Goal: Task Accomplishment & Management: Manage account settings

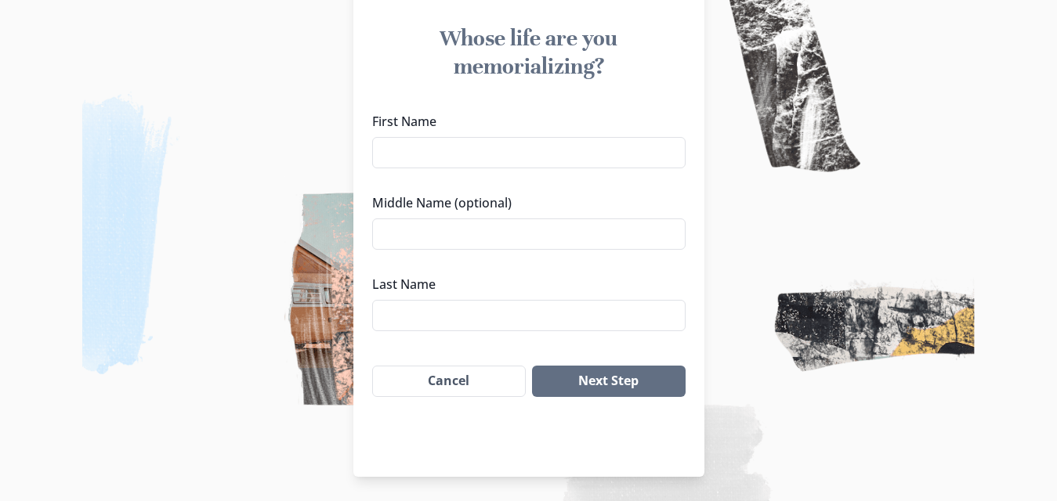
scroll to position [150, 0]
click at [480, 145] on input "First Name" at bounding box center [528, 151] width 313 height 31
drag, startPoint x: 439, startPoint y: 152, endPoint x: 547, endPoint y: 148, distance: 108.9
click at [547, 148] on input "[PERSON_NAME]" at bounding box center [528, 151] width 313 height 31
type input "[PERSON_NAME]"
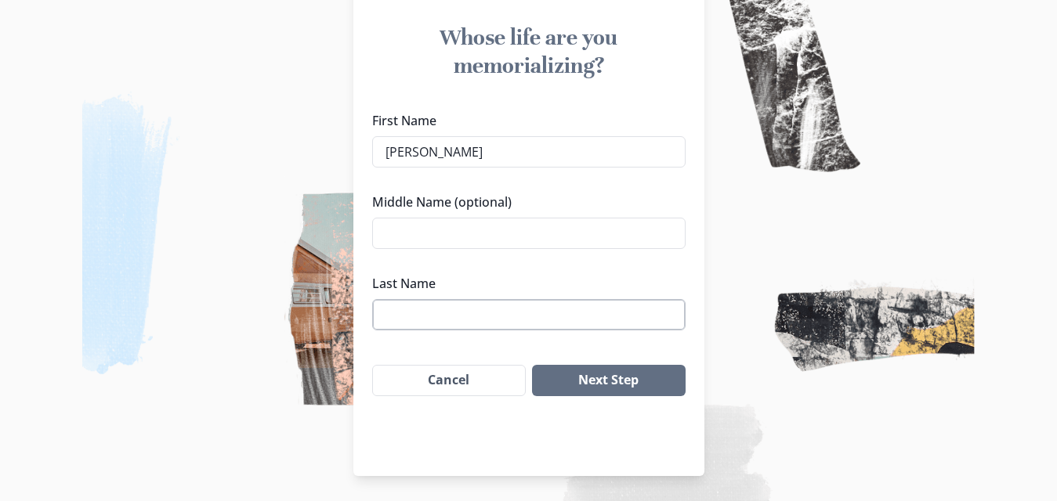
click at [424, 317] on input "Last Name" at bounding box center [528, 314] width 313 height 31
paste input "[PERSON_NAME]"
click at [396, 313] on input "[PERSON_NAME]" at bounding box center [528, 314] width 313 height 31
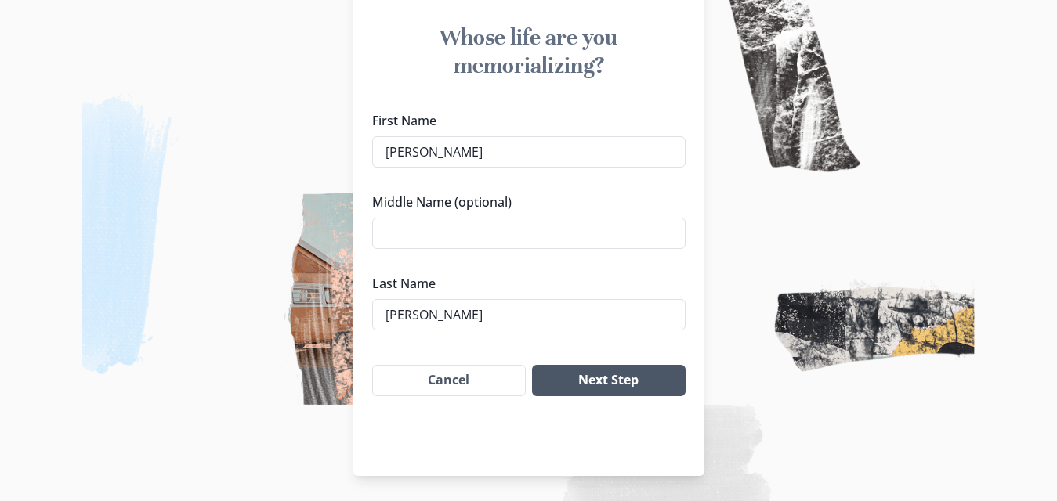
type input "[PERSON_NAME]"
click at [604, 374] on button "Next Step" at bounding box center [608, 380] width 153 height 31
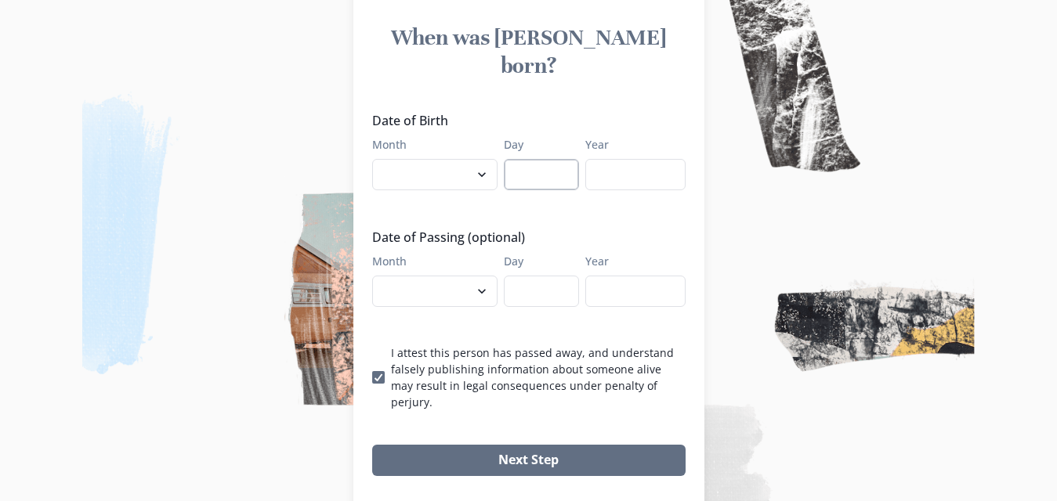
click at [565, 159] on input "Day" at bounding box center [541, 174] width 75 height 31
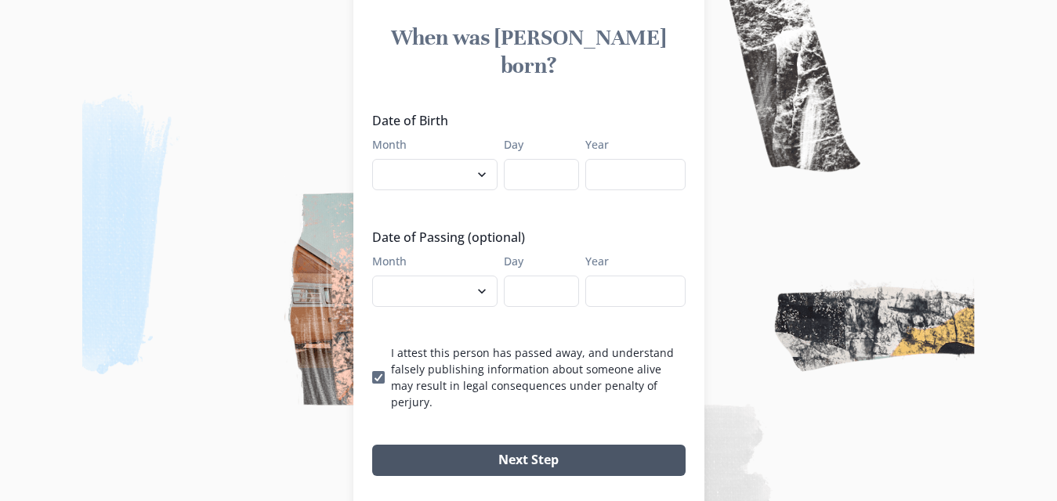
click at [573, 445] on button "Next Step" at bounding box center [528, 460] width 313 height 31
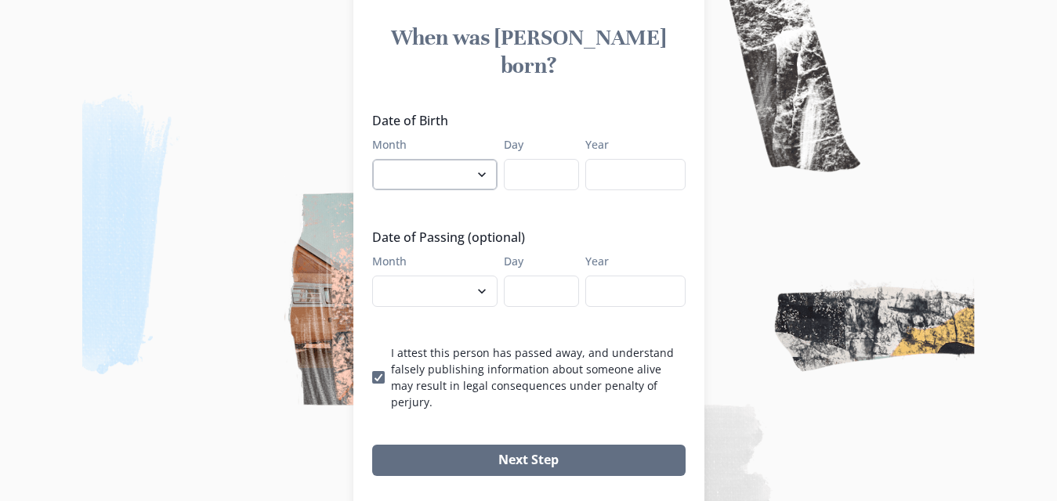
click at [441, 159] on select "January February March April May June July August September October November De…" at bounding box center [434, 174] width 125 height 31
select select "10"
click at [378, 159] on select "January February March April May June July August September October November De…" at bounding box center [434, 174] width 125 height 31
click at [527, 159] on input "Day" at bounding box center [541, 174] width 75 height 31
type input "5"
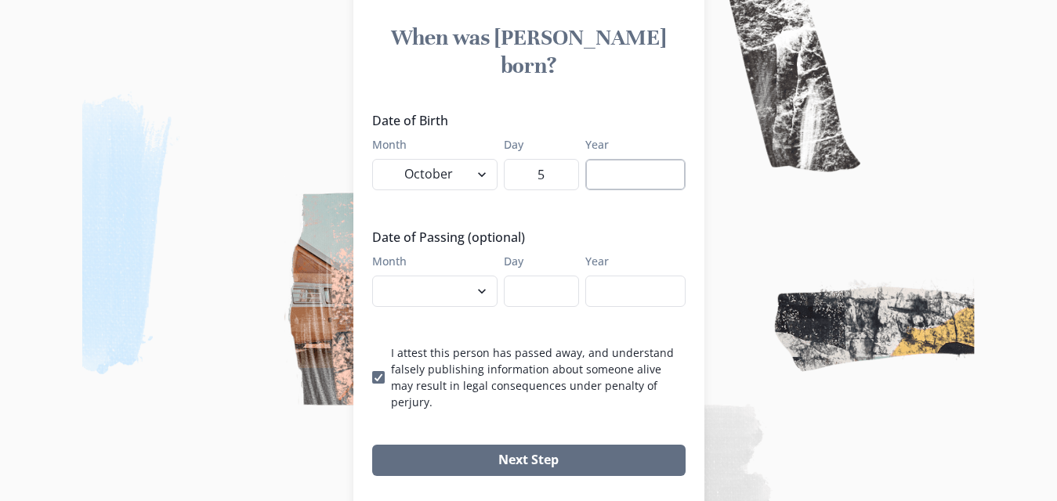
click at [631, 159] on input "Year" at bounding box center [635, 174] width 100 height 31
drag, startPoint x: 670, startPoint y: 141, endPoint x: 589, endPoint y: 142, distance: 80.7
click at [589, 142] on div "Month January February March April May June July August September October Novem…" at bounding box center [528, 163] width 313 height 54
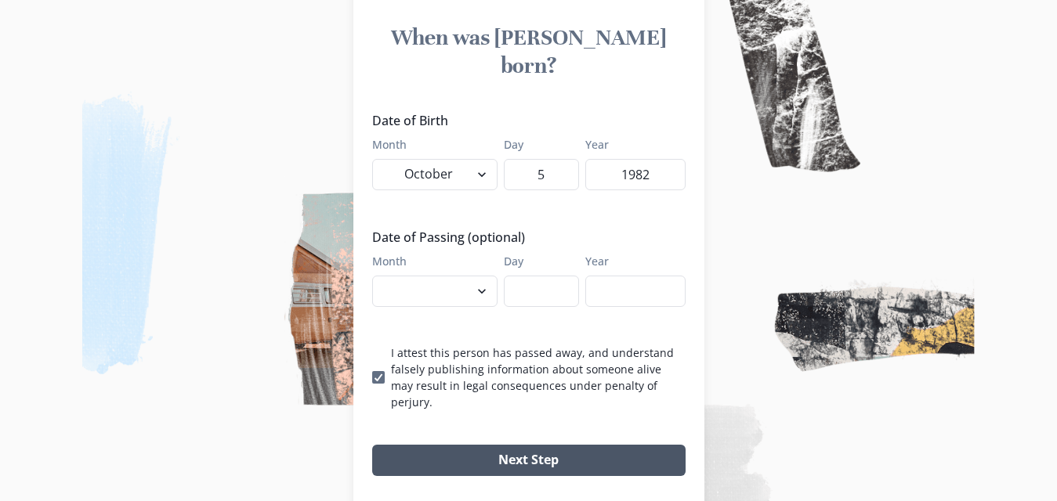
type input "1982"
click at [513, 445] on button "Next Step" at bounding box center [528, 460] width 313 height 31
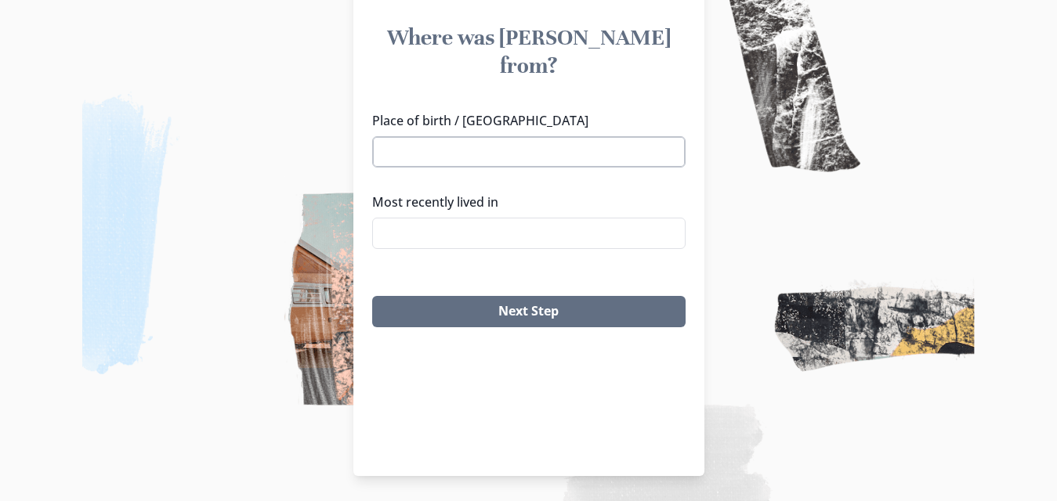
click at [497, 136] on input "Place of birth / [GEOGRAPHIC_DATA]" at bounding box center [528, 151] width 313 height 31
drag, startPoint x: 466, startPoint y: 121, endPoint x: 313, endPoint y: 123, distance: 152.8
click at [313, 123] on div "After 3 of 5 Where was [PERSON_NAME] from? Place of birth / Hometown [GEOGRAPHI…" at bounding box center [528, 176] width 1057 height 652
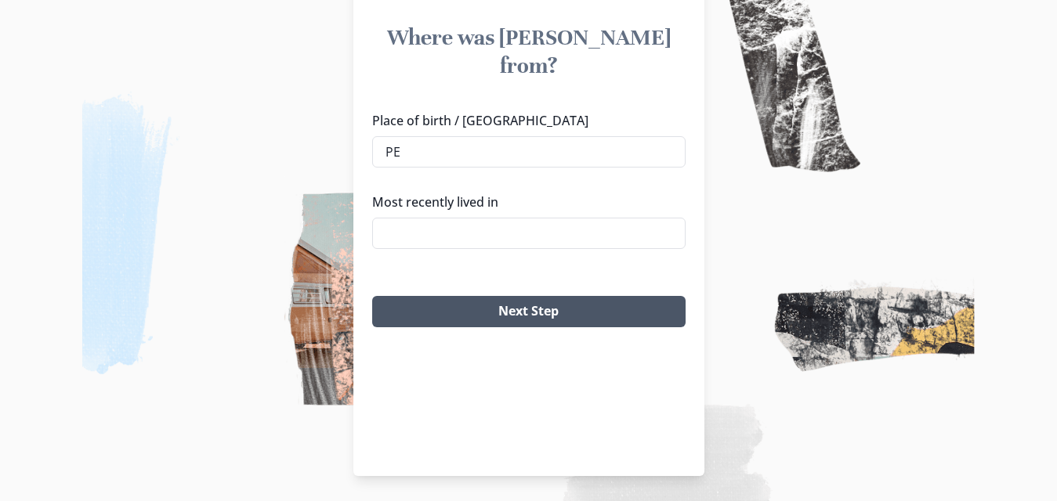
type input "PE"
click at [510, 296] on button "Next Step" at bounding box center [528, 311] width 313 height 31
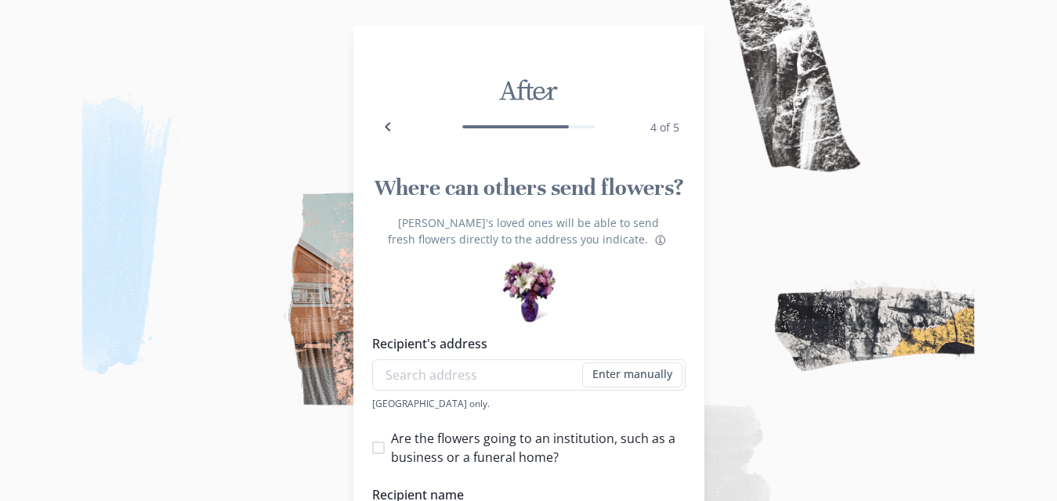
scroll to position [257, 0]
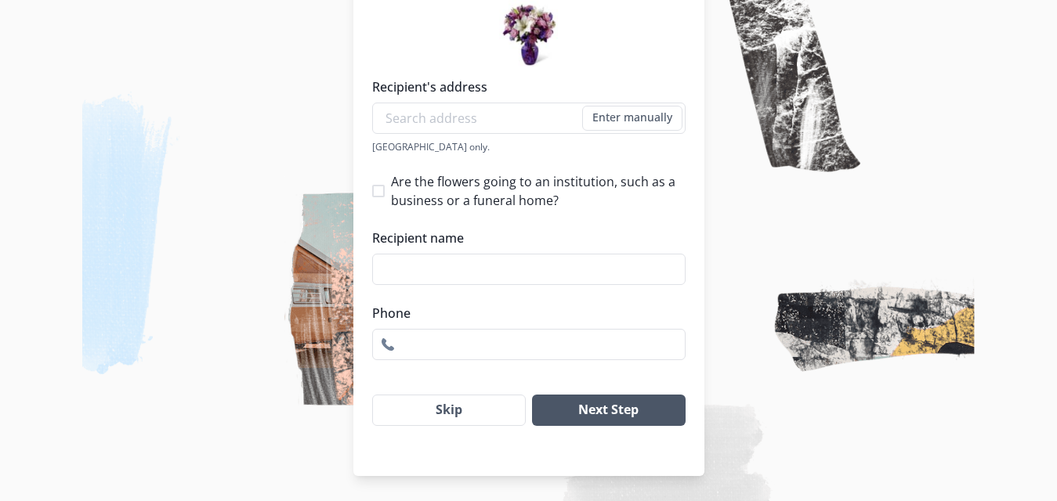
click at [650, 412] on button "Next Step" at bounding box center [608, 410] width 153 height 31
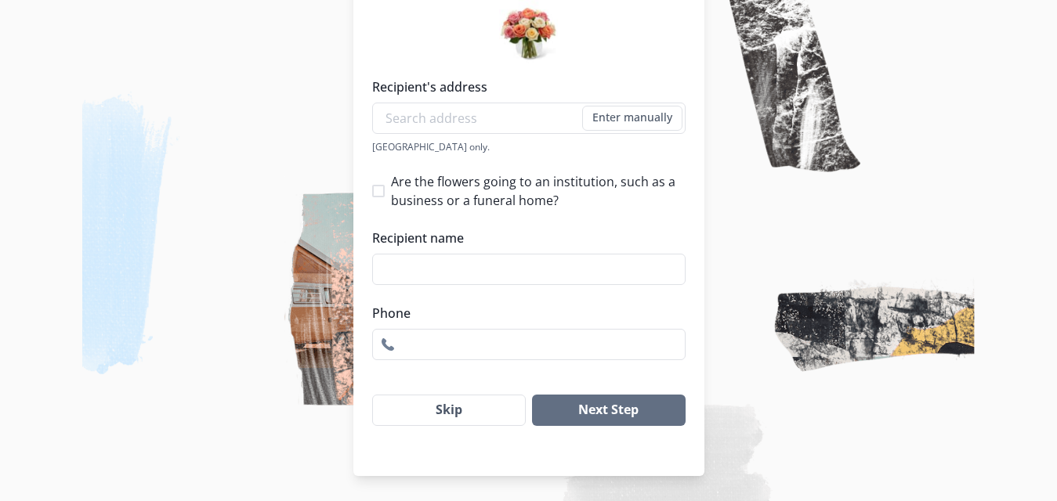
scroll to position [0, 0]
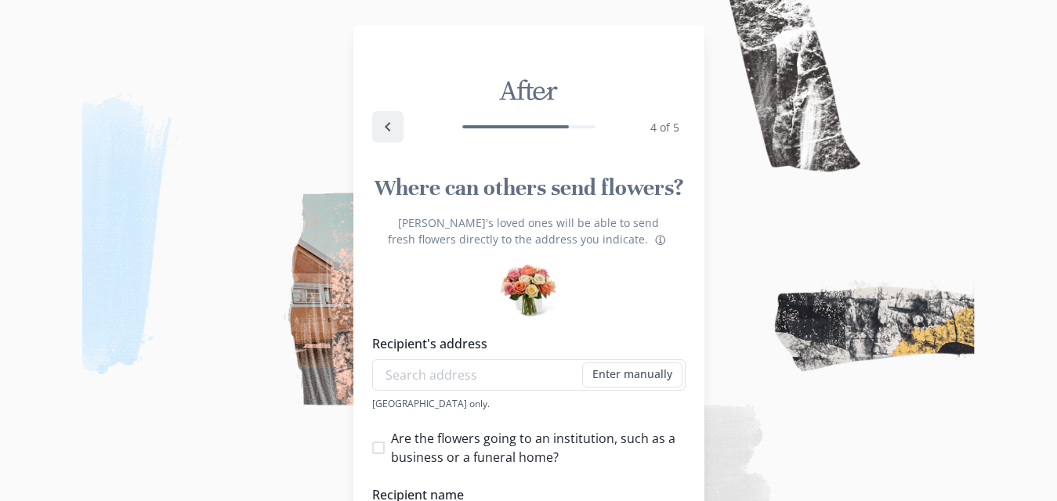
click at [388, 126] on icon "Back" at bounding box center [387, 126] width 19 height 19
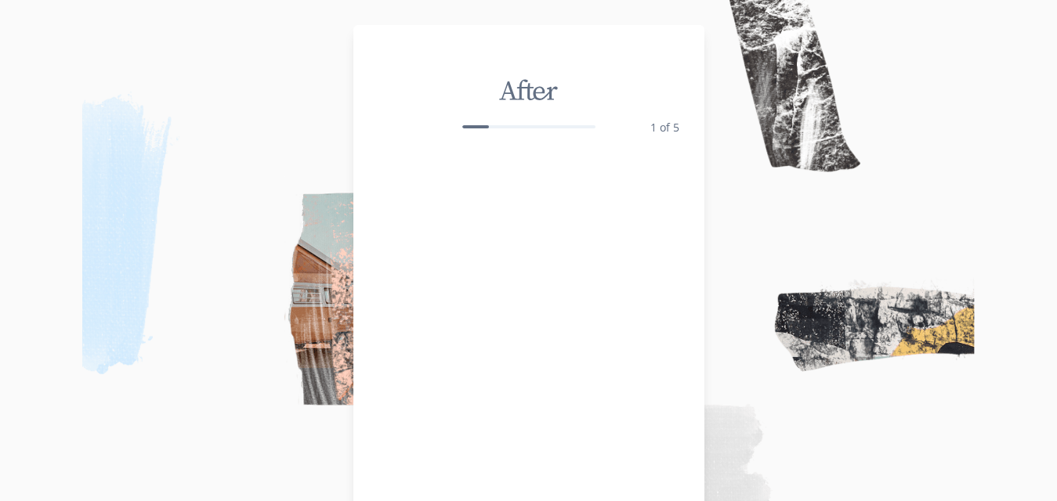
click at [388, 126] on div "1 of 5" at bounding box center [528, 127] width 313 height 44
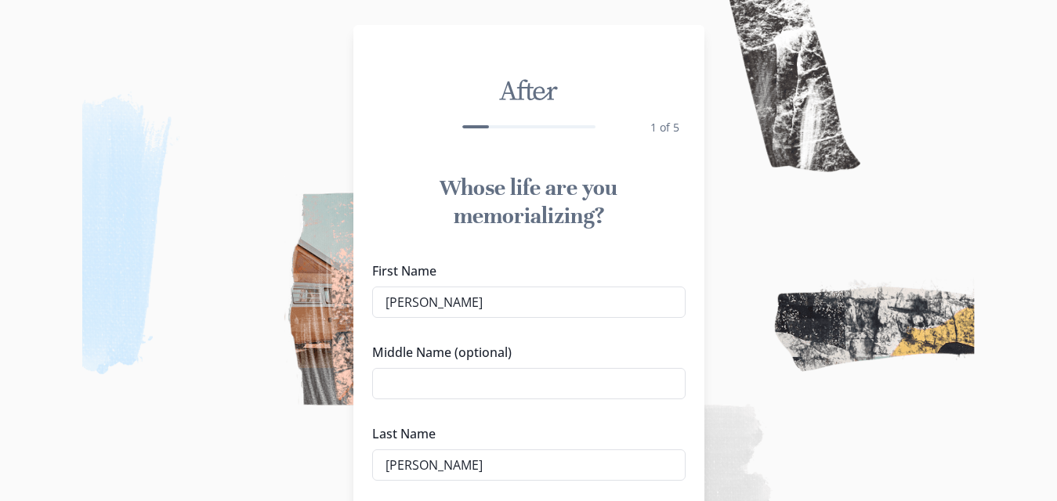
click at [388, 126] on div "1 of 5" at bounding box center [528, 127] width 313 height 44
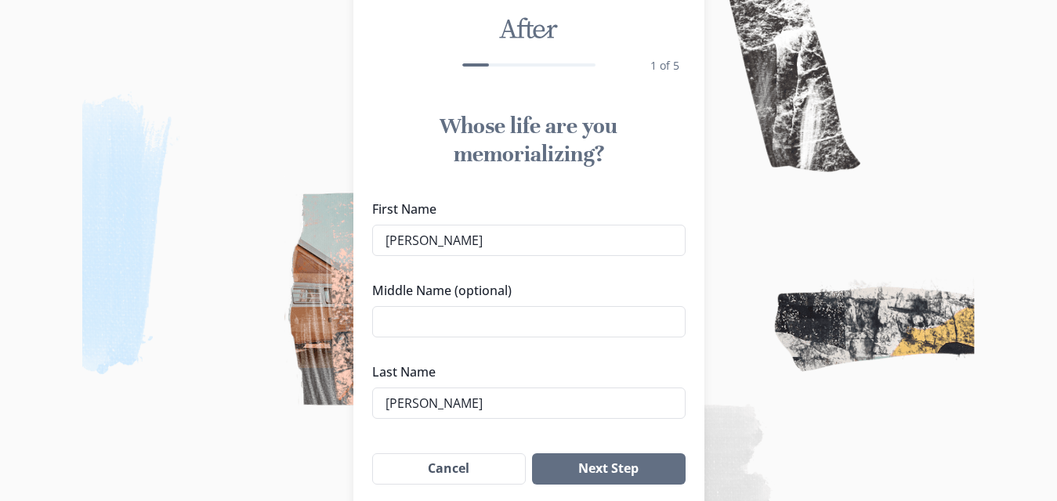
scroll to position [150, 0]
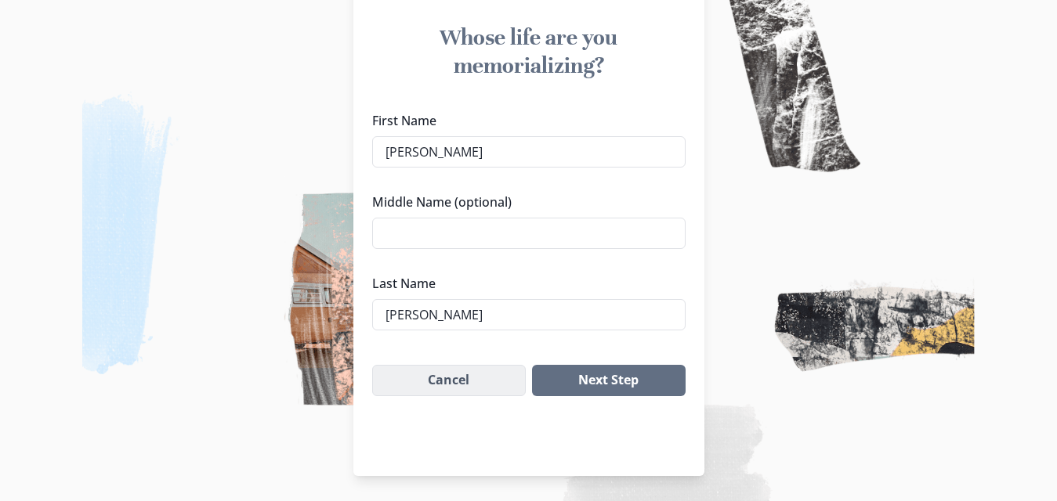
click at [428, 378] on button "Cancel" at bounding box center [449, 380] width 154 height 31
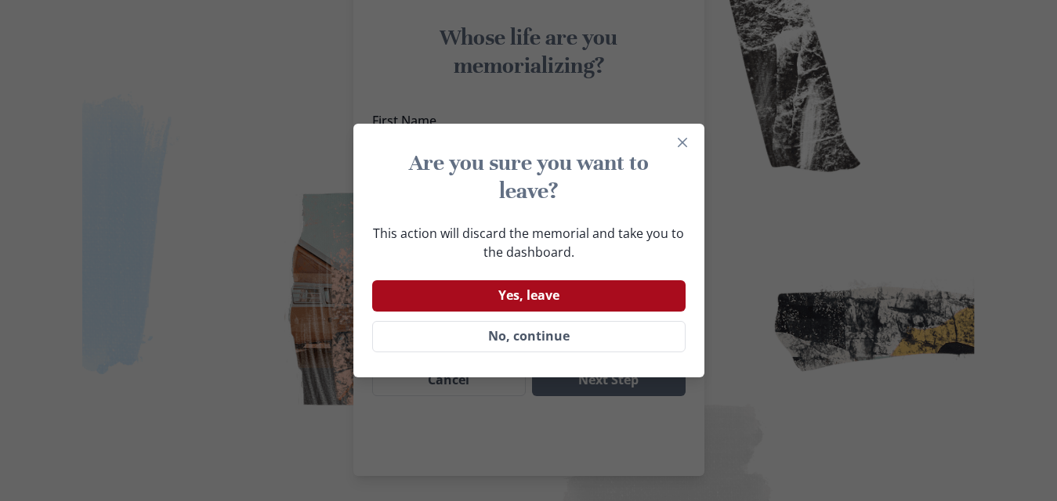
click at [497, 298] on button "Yes, leave" at bounding box center [528, 295] width 313 height 31
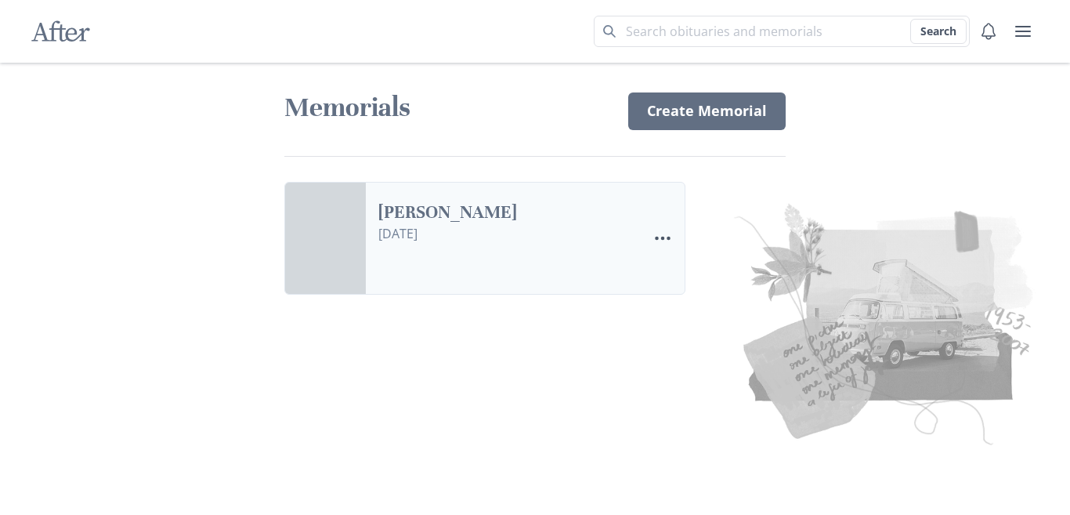
click at [378, 224] on link "[PERSON_NAME]" at bounding box center [506, 212] width 256 height 23
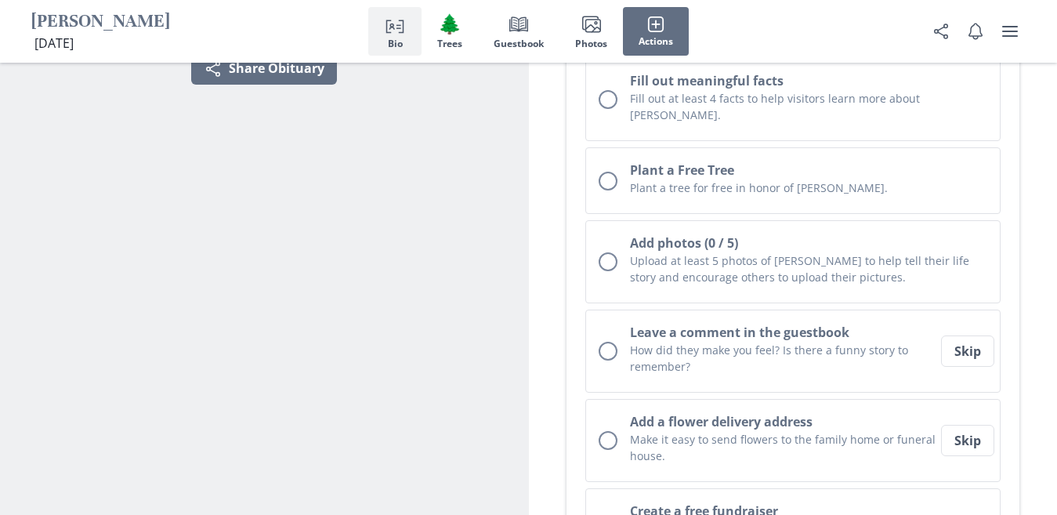
scroll to position [157, 0]
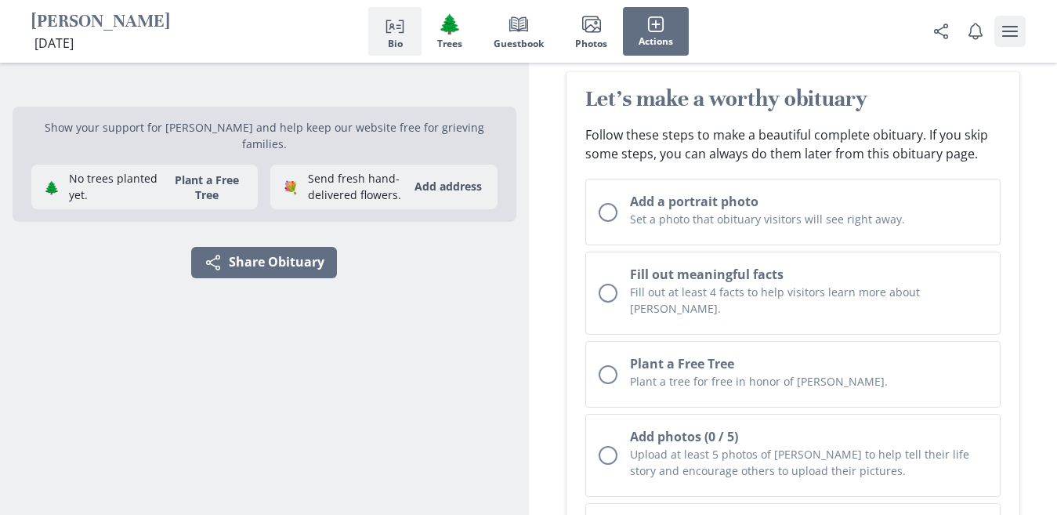
click at [1020, 34] on button "user menu" at bounding box center [1009, 31] width 31 height 31
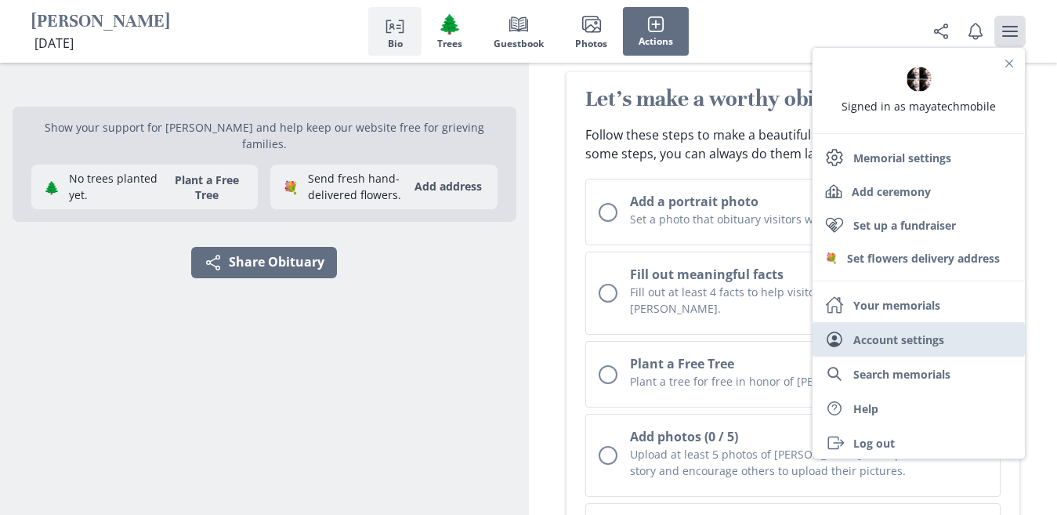
click at [887, 337] on link "User Account settings" at bounding box center [918, 339] width 212 height 34
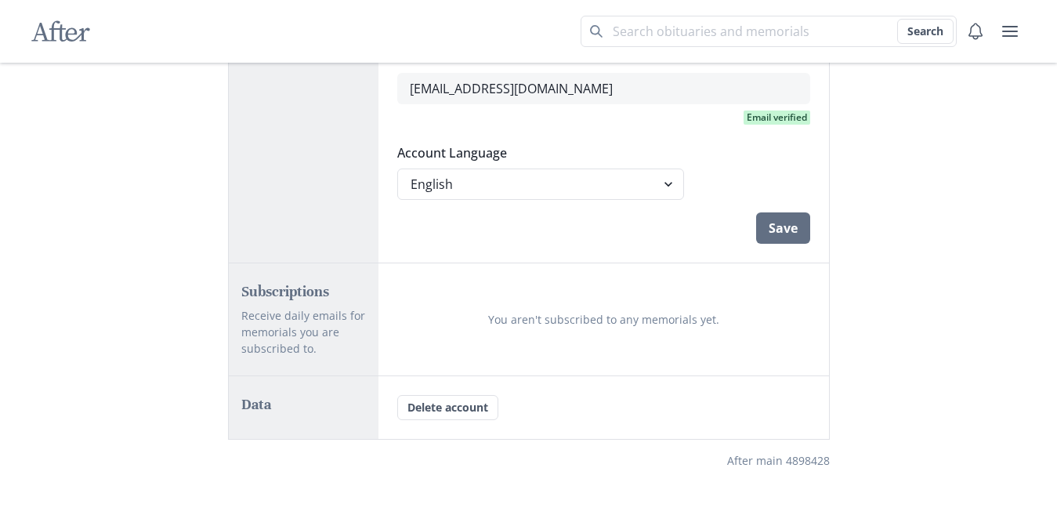
scroll to position [399, 0]
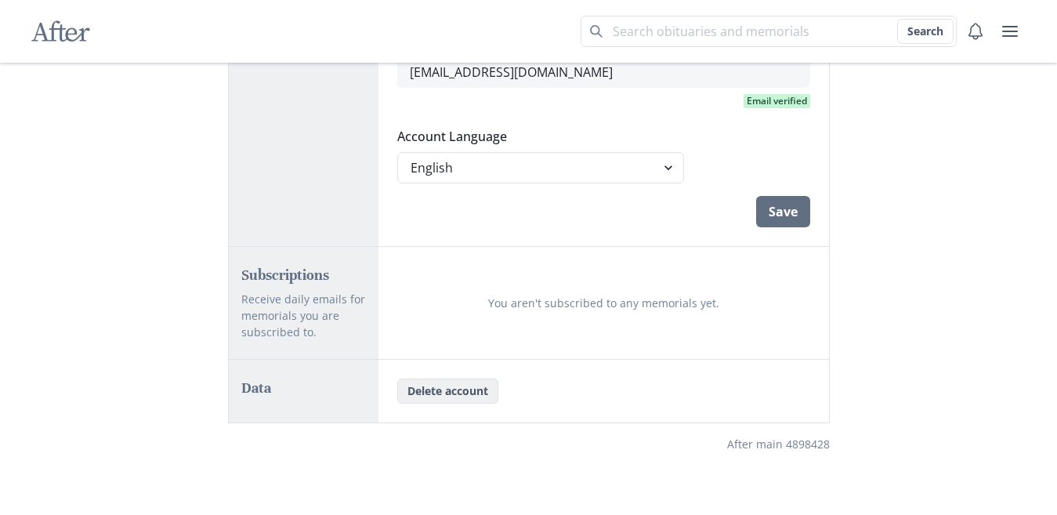
click at [438, 396] on button "Delete account" at bounding box center [447, 390] width 101 height 25
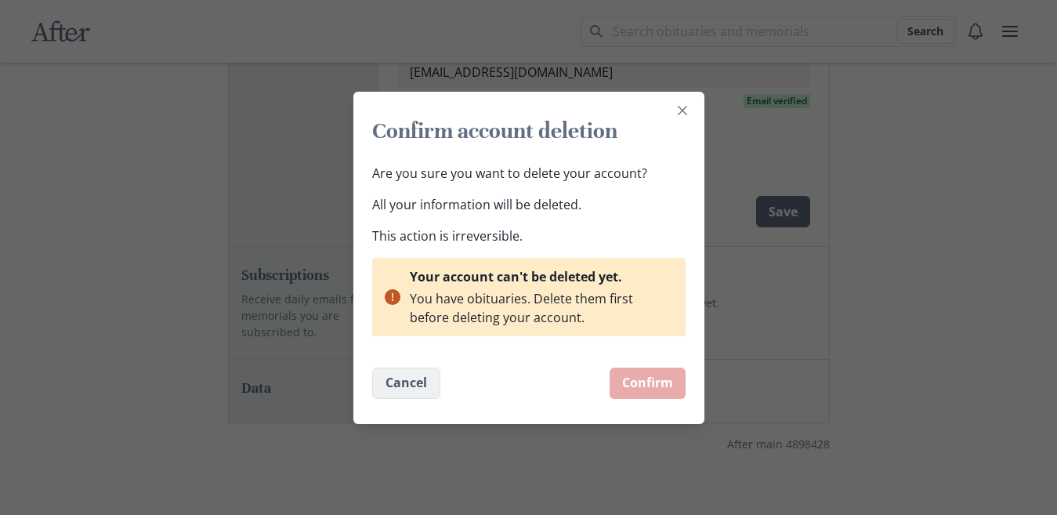
click at [394, 381] on button "Cancel" at bounding box center [406, 382] width 68 height 31
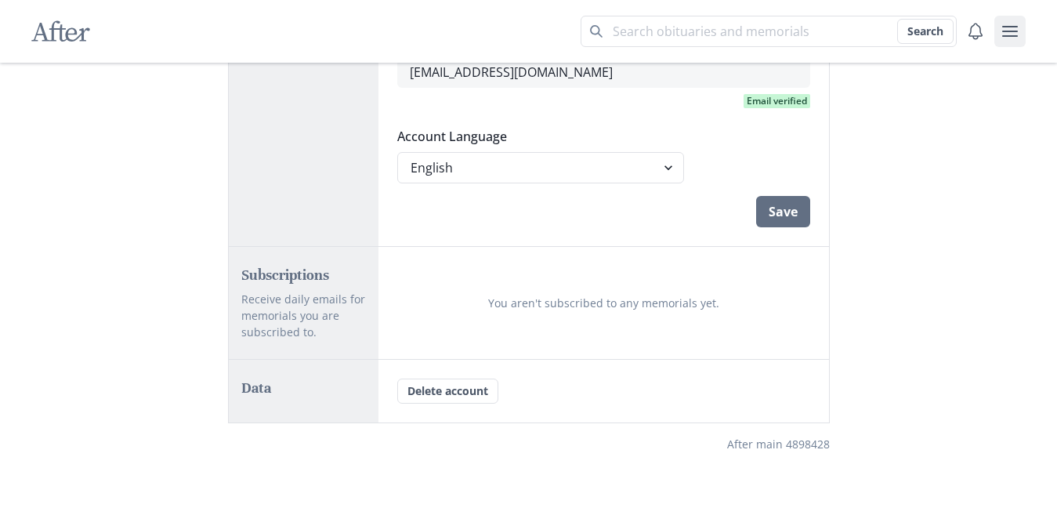
click at [1007, 26] on icon "user menu" at bounding box center [1010, 31] width 16 height 11
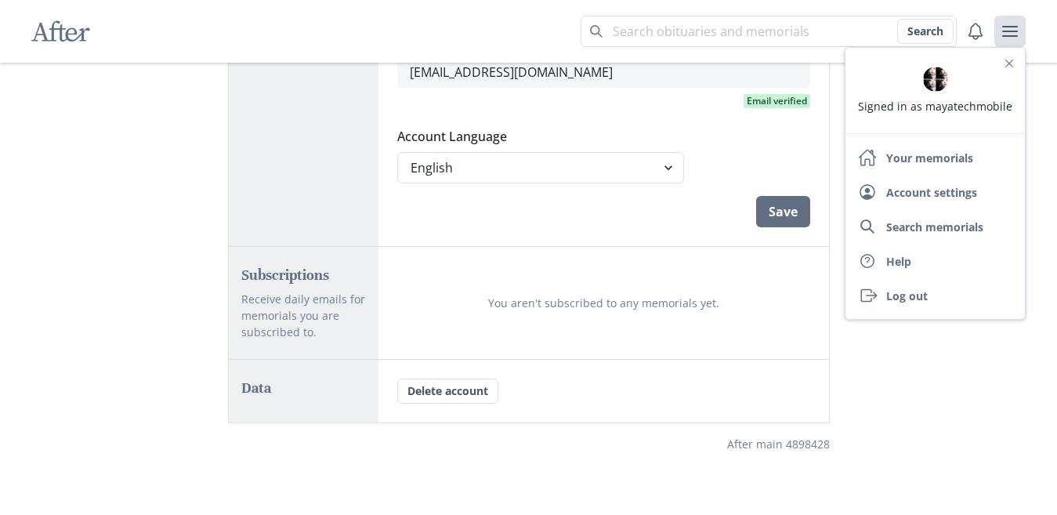
click at [926, 430] on div "After Search Account Settings Profile First Name Last Name Camera Save Account …" at bounding box center [528, 57] width 1057 height 913
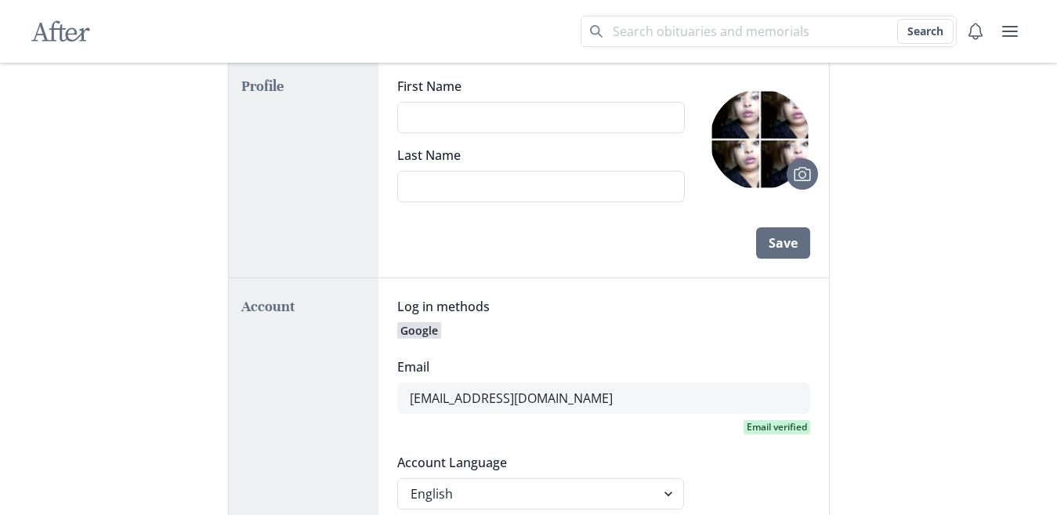
scroll to position [0, 0]
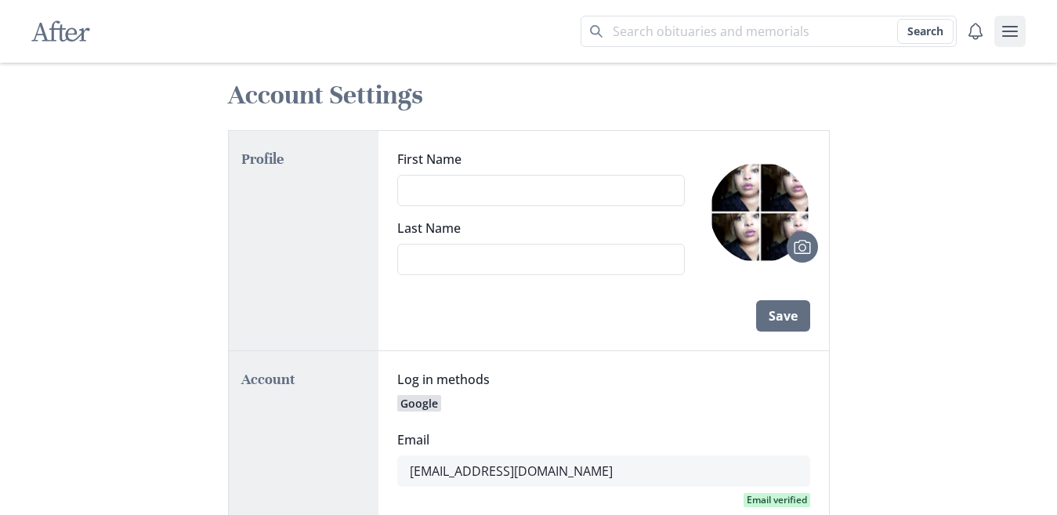
click at [1012, 27] on icon "user menu" at bounding box center [1010, 31] width 16 height 11
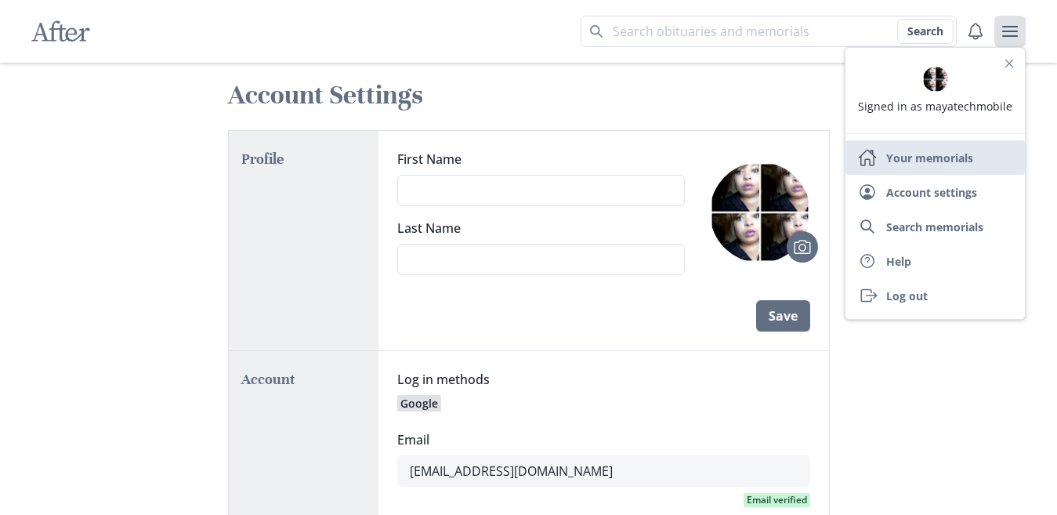
click at [929, 153] on link "Home Your memorials" at bounding box center [934, 157] width 179 height 34
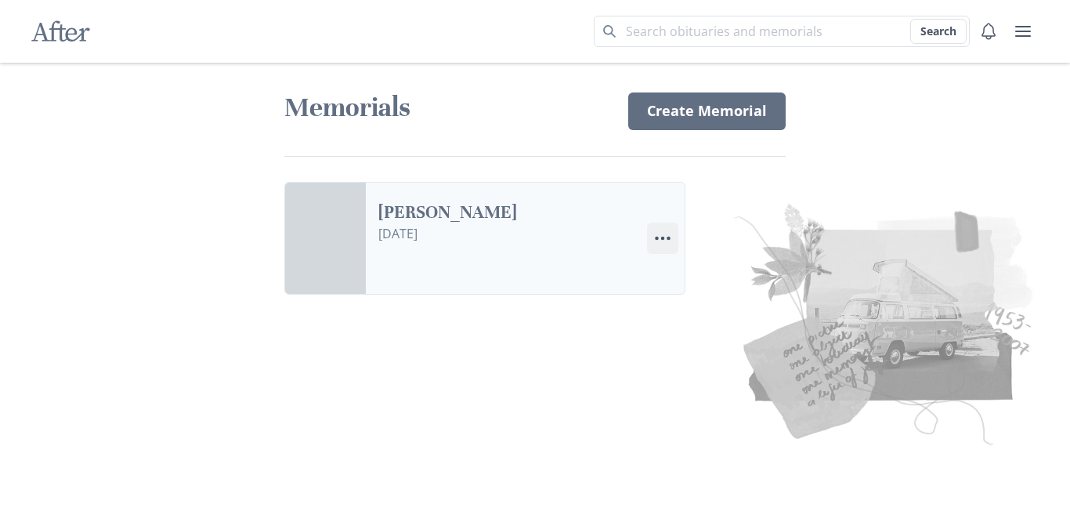
click at [665, 235] on icon "Menu" at bounding box center [662, 238] width 19 height 19
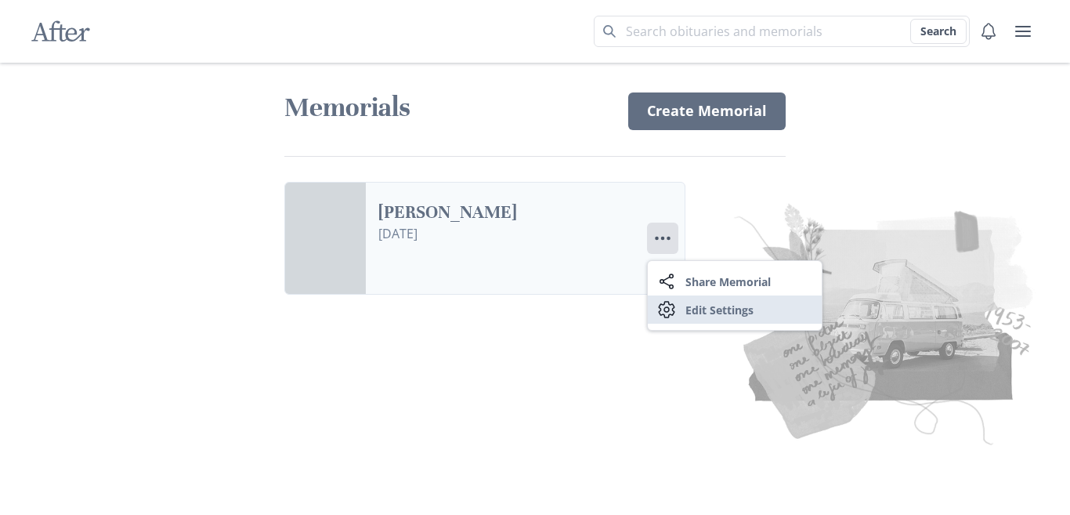
click at [724, 309] on link "Settings Edit Settings" at bounding box center [735, 309] width 174 height 28
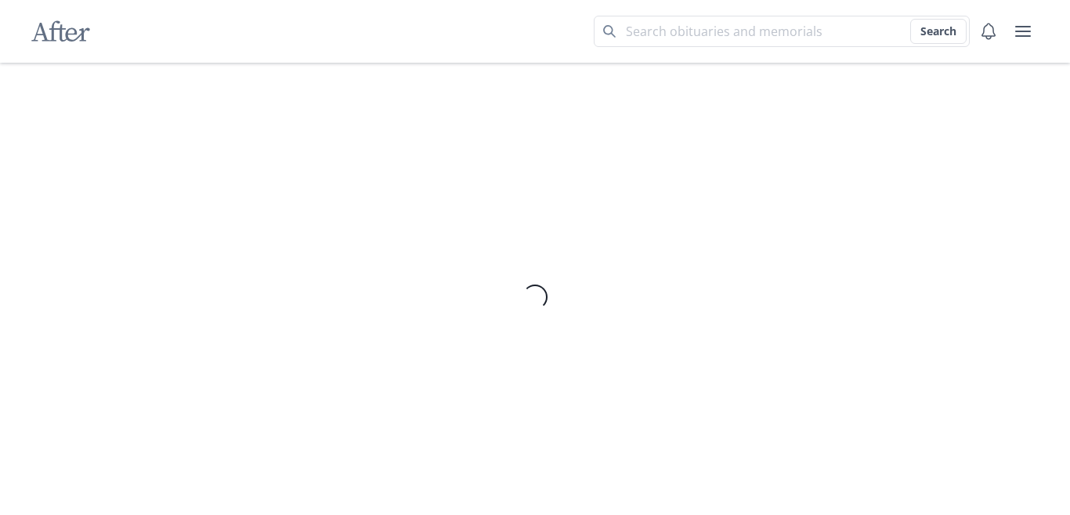
select select "10"
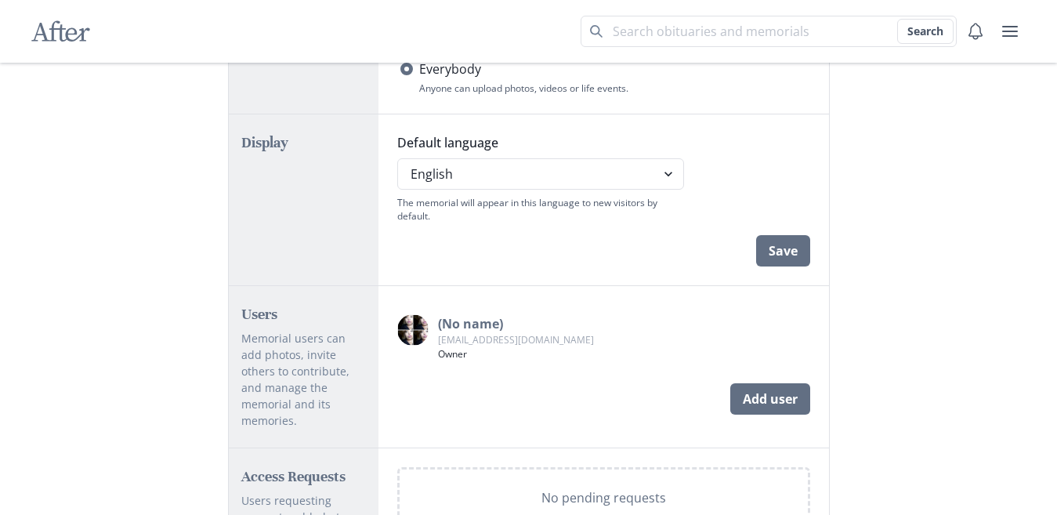
scroll to position [949, 0]
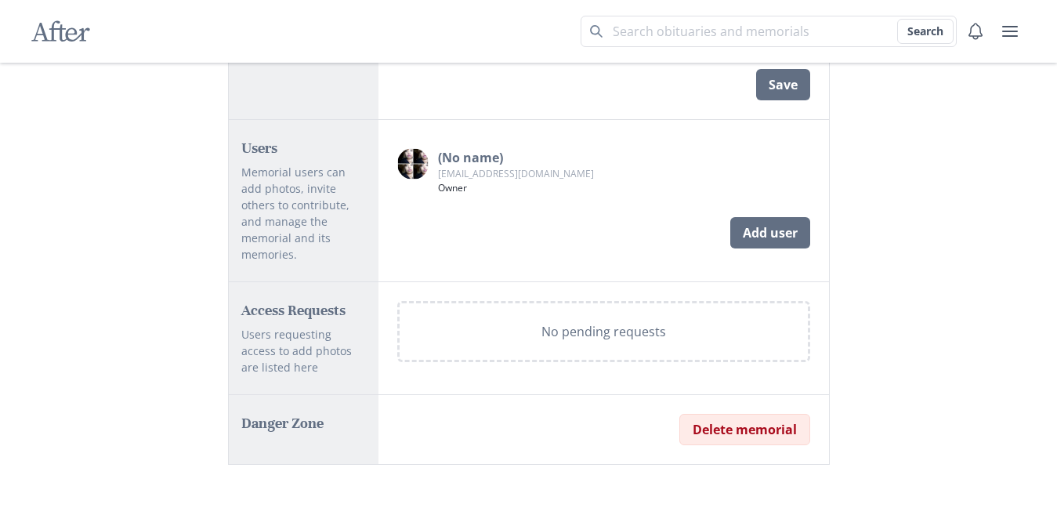
click at [733, 439] on button "Delete memorial" at bounding box center [744, 429] width 131 height 31
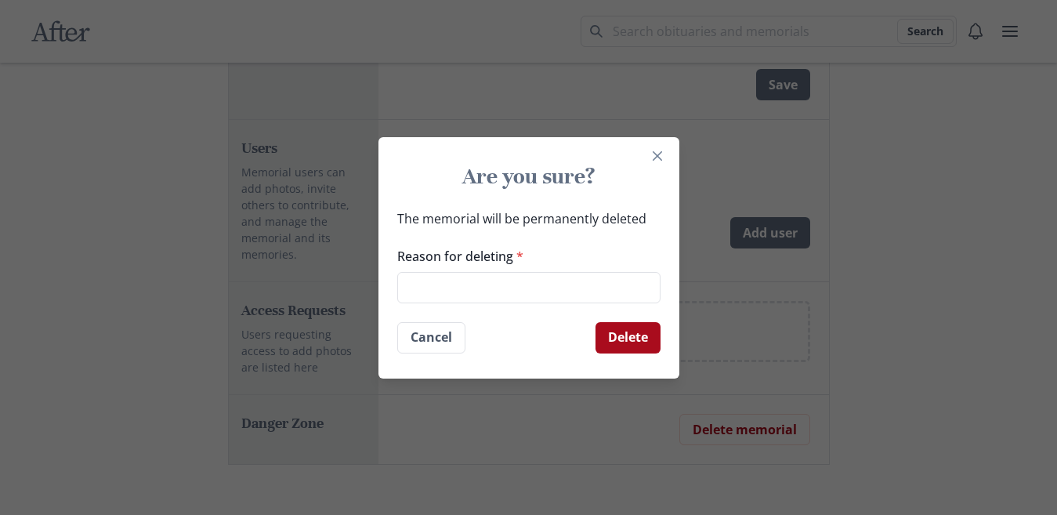
click at [631, 332] on button "Delete" at bounding box center [627, 337] width 65 height 31
click at [649, 290] on input "Reason for deleting *" at bounding box center [528, 287] width 263 height 31
type input "ont interesfed anymore"
click at [656, 341] on button "Delete" at bounding box center [627, 337] width 65 height 31
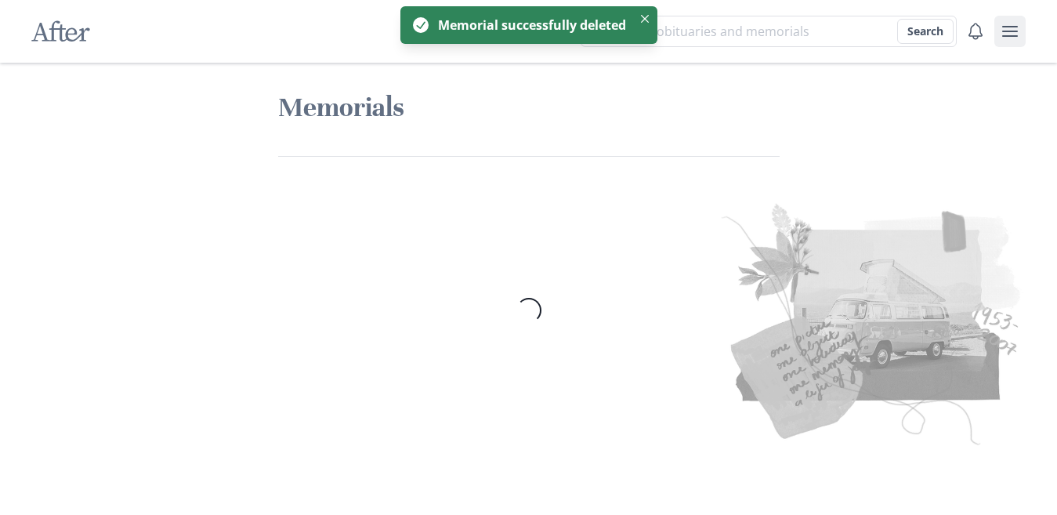
click at [1010, 27] on button "user menu" at bounding box center [1009, 31] width 31 height 31
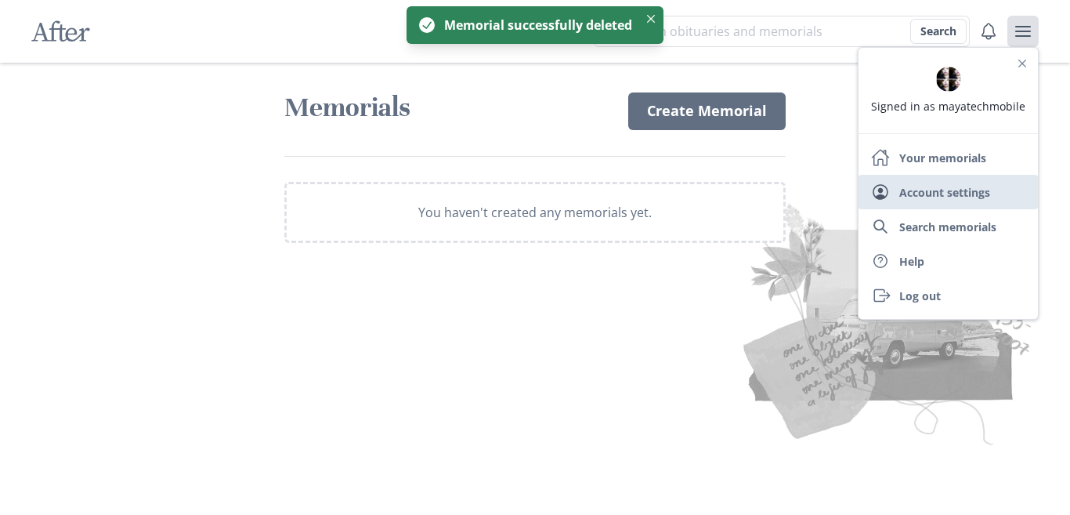
click at [930, 193] on link "User Account settings" at bounding box center [947, 192] width 179 height 34
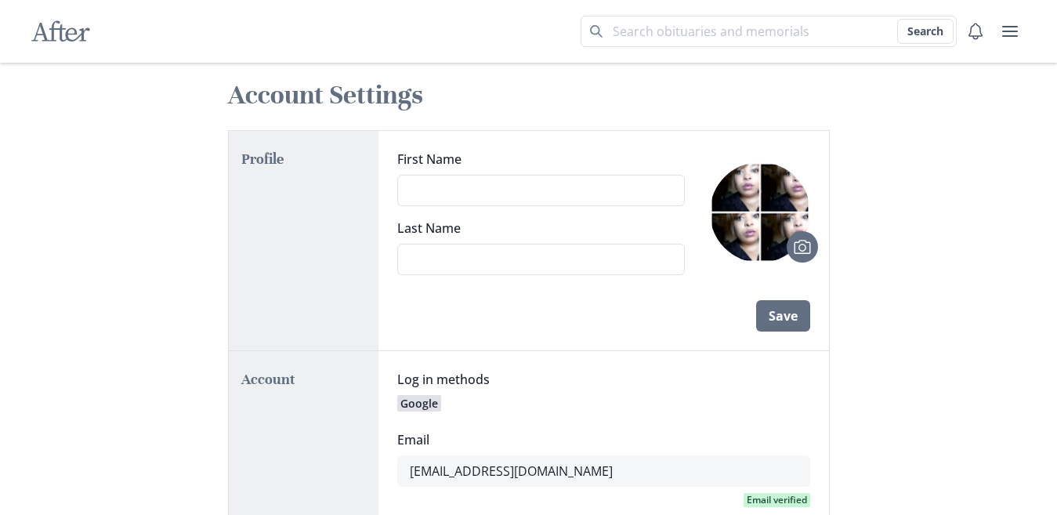
scroll to position [399, 0]
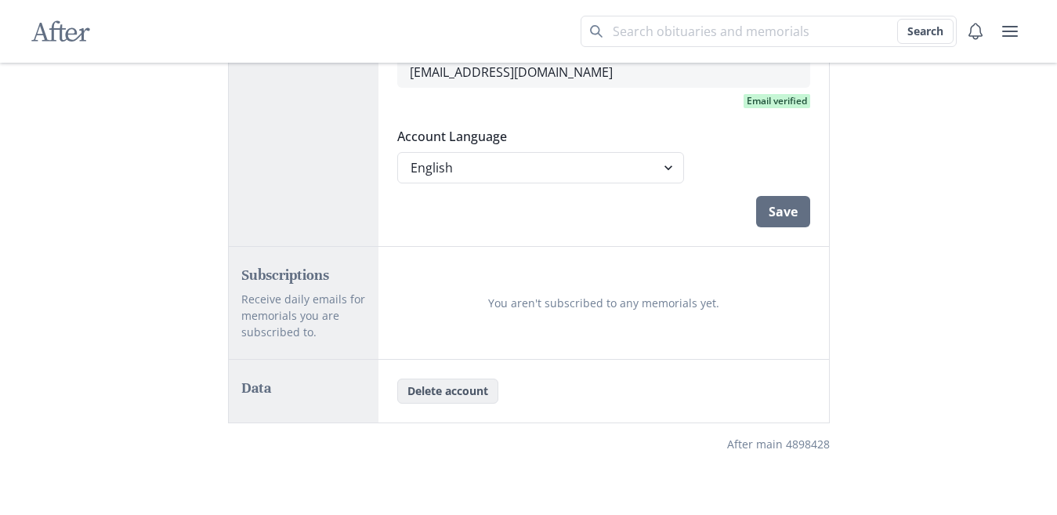
click at [421, 394] on button "Delete account" at bounding box center [447, 390] width 101 height 25
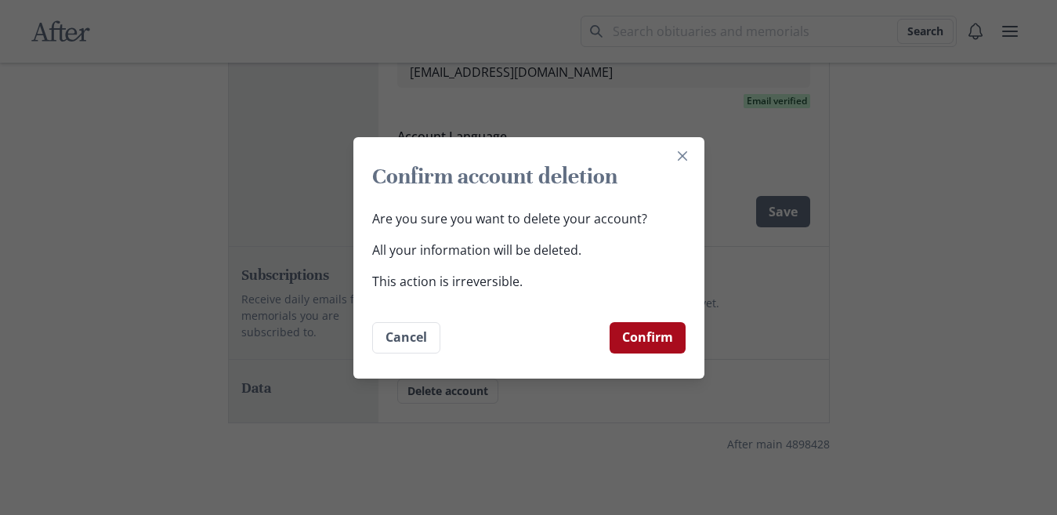
click at [651, 341] on button "Confirm" at bounding box center [647, 337] width 76 height 31
